Goal: Navigation & Orientation: Understand site structure

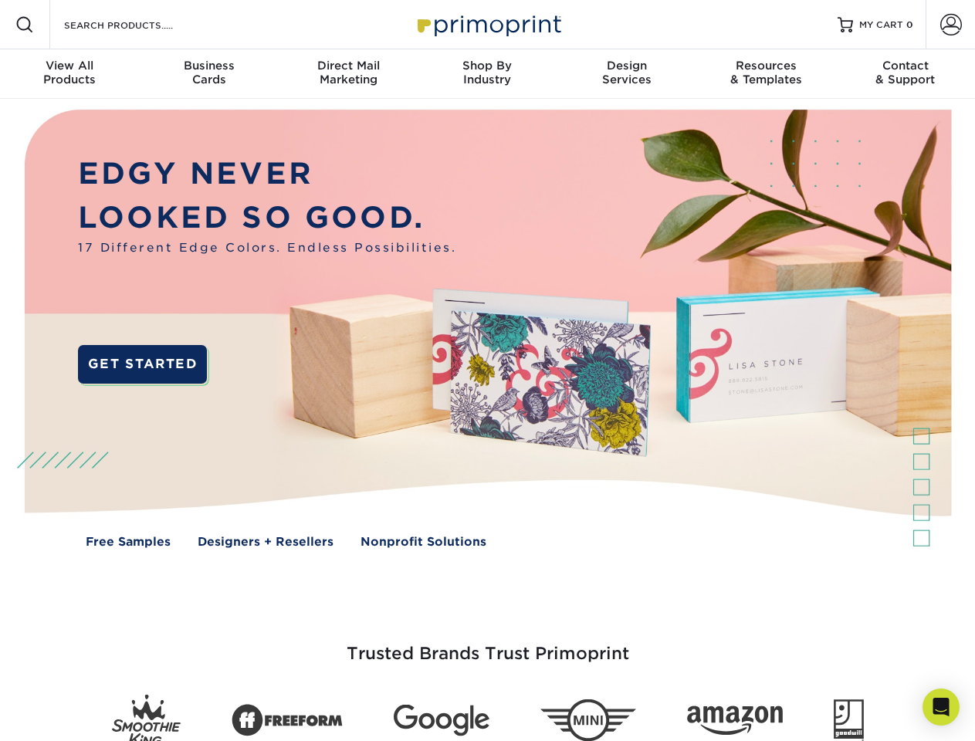
click at [487, 371] on img at bounding box center [487, 340] width 965 height 483
click at [25, 25] on span at bounding box center [24, 24] width 19 height 19
click at [951, 25] on span at bounding box center [951, 25] width 22 height 22
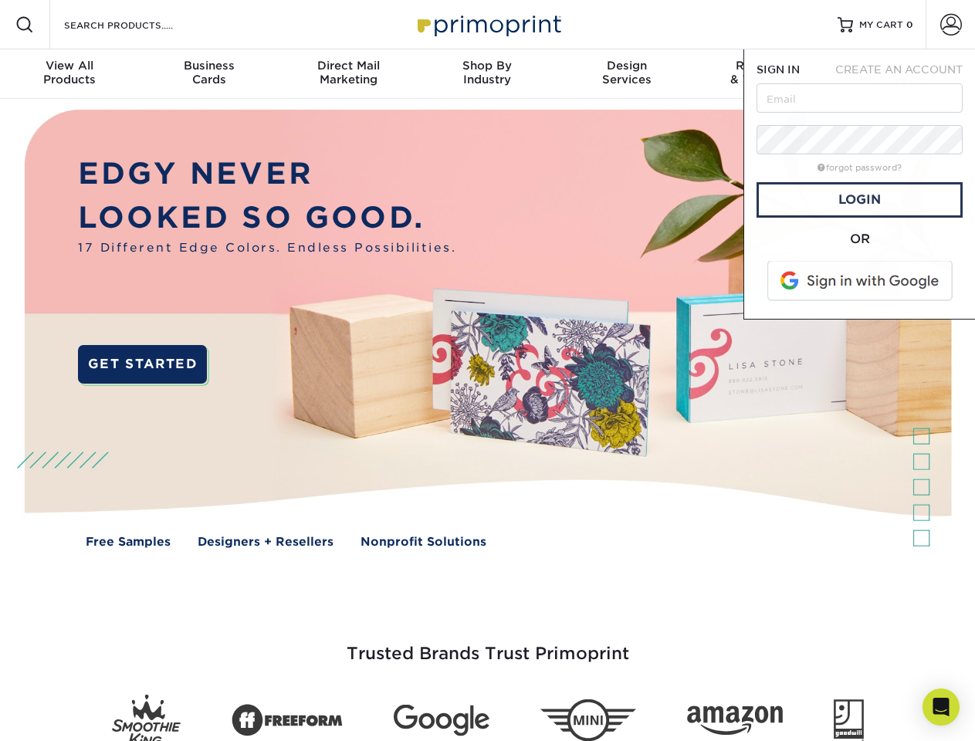
click at [69, 74] on div "View All Products" at bounding box center [69, 73] width 139 height 28
click at [208, 74] on div "Business Cards" at bounding box center [208, 73] width 139 height 28
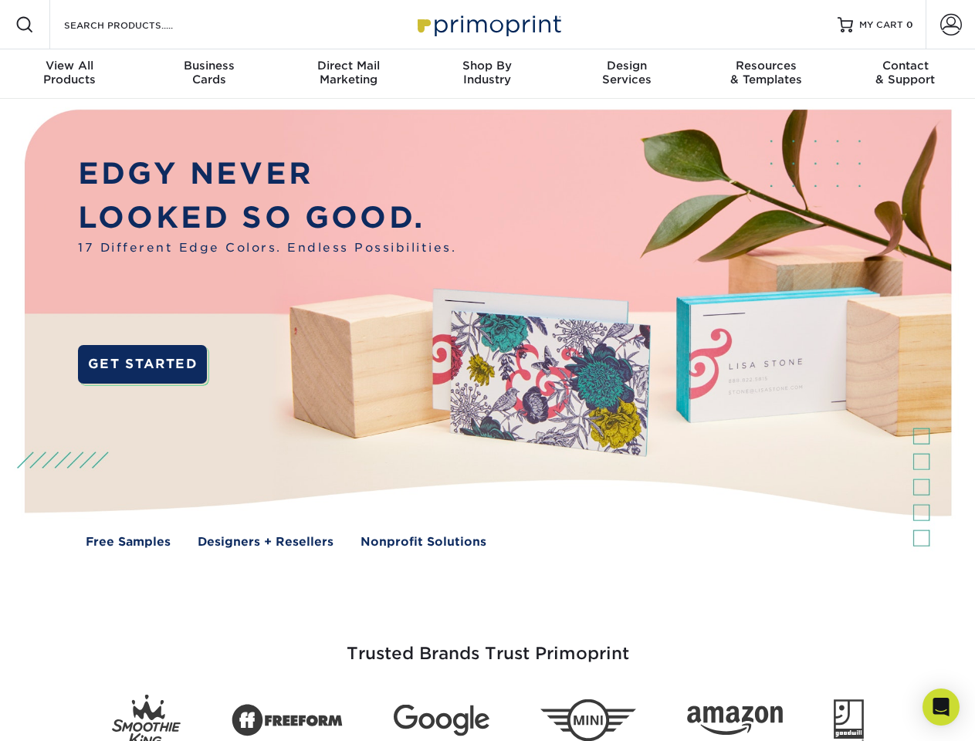
click at [348, 74] on div "Direct Mail Marketing" at bounding box center [348, 73] width 139 height 28
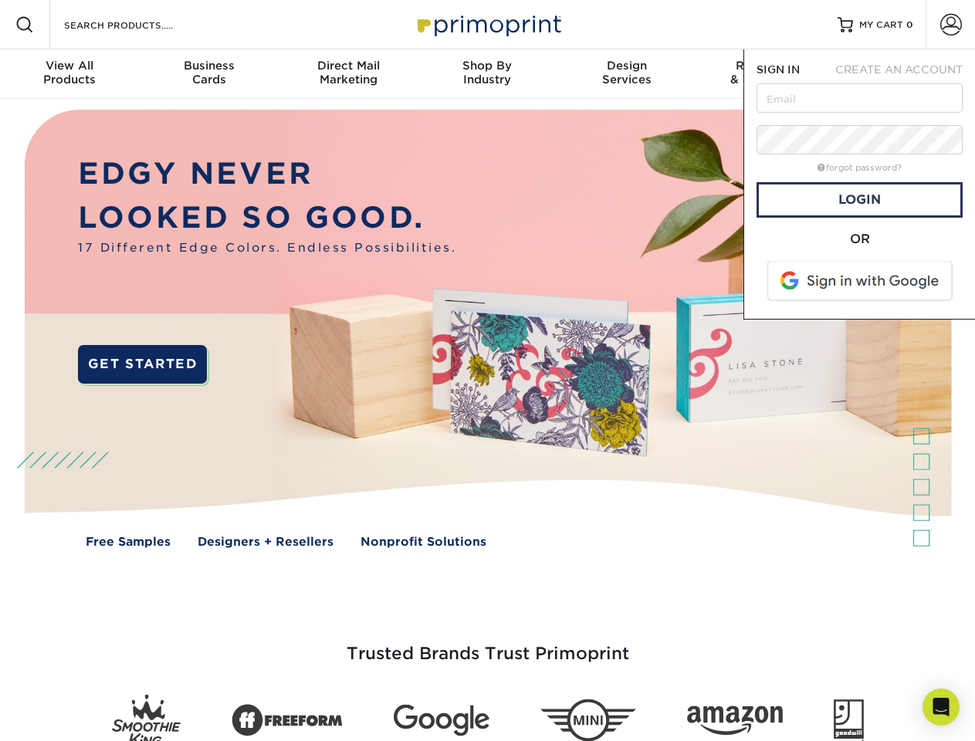
click at [487, 74] on div "Shop By Industry" at bounding box center [487, 73] width 139 height 28
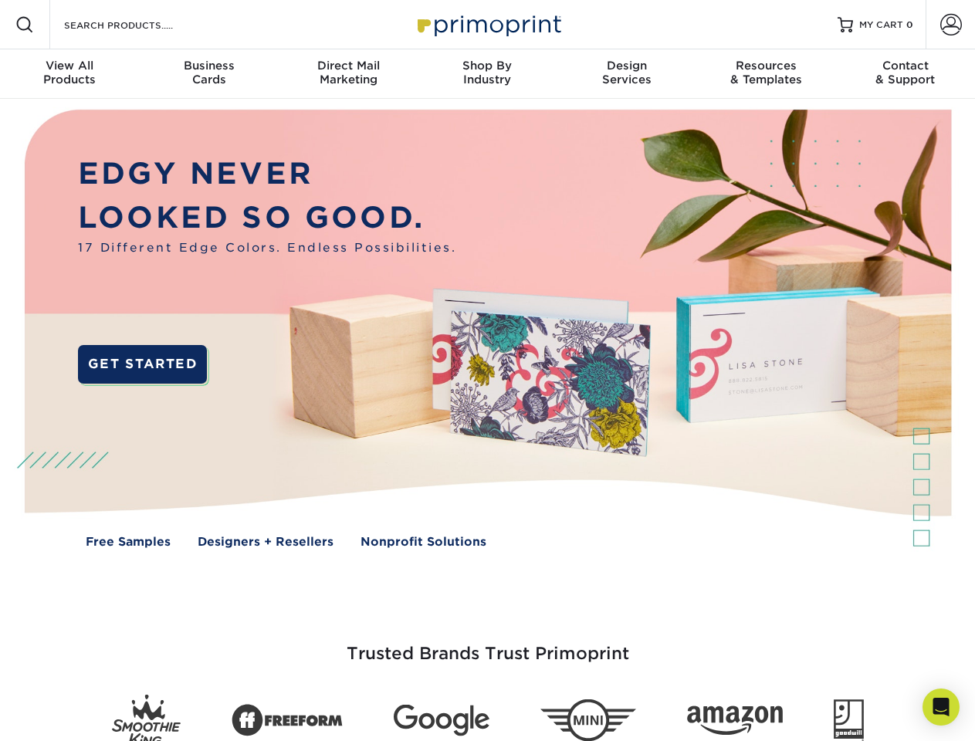
click at [627, 74] on div "Design Services" at bounding box center [626, 73] width 139 height 28
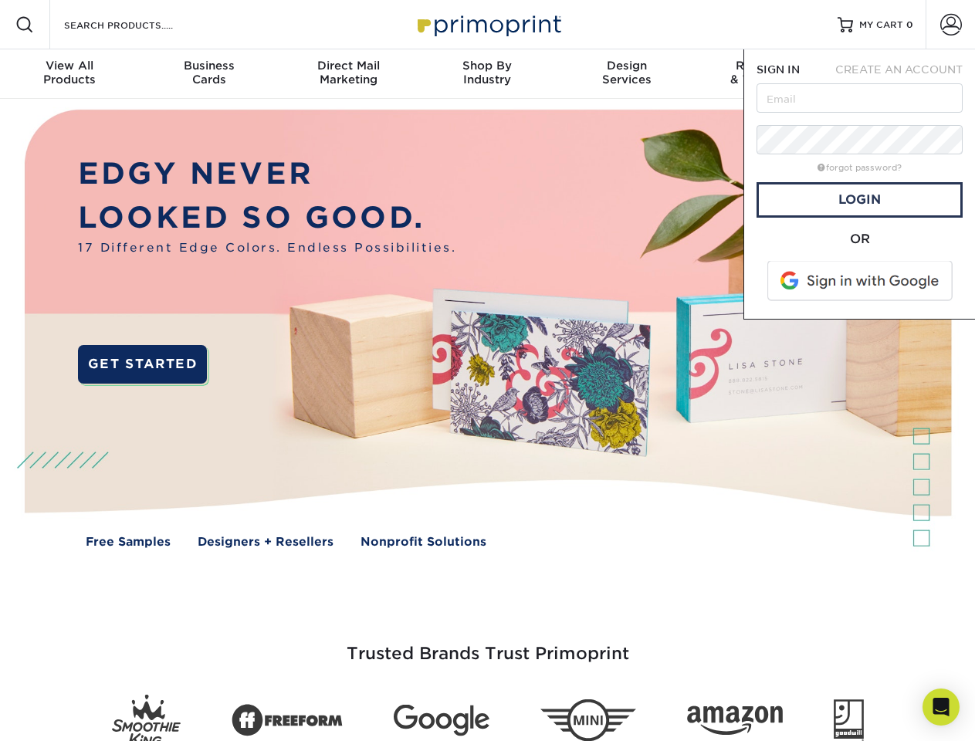
click at [766, 74] on span "SIGN IN" at bounding box center [778, 69] width 43 height 12
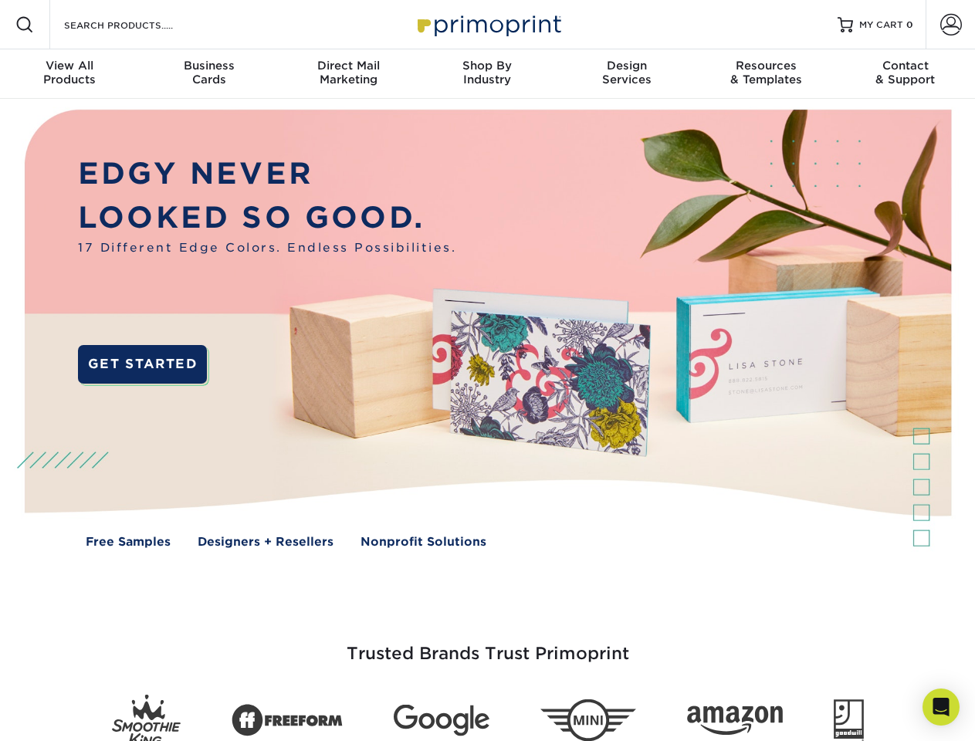
click at [906, 74] on div "Contact & Support" at bounding box center [905, 73] width 139 height 28
